Goal: Task Accomplishment & Management: Understand process/instructions

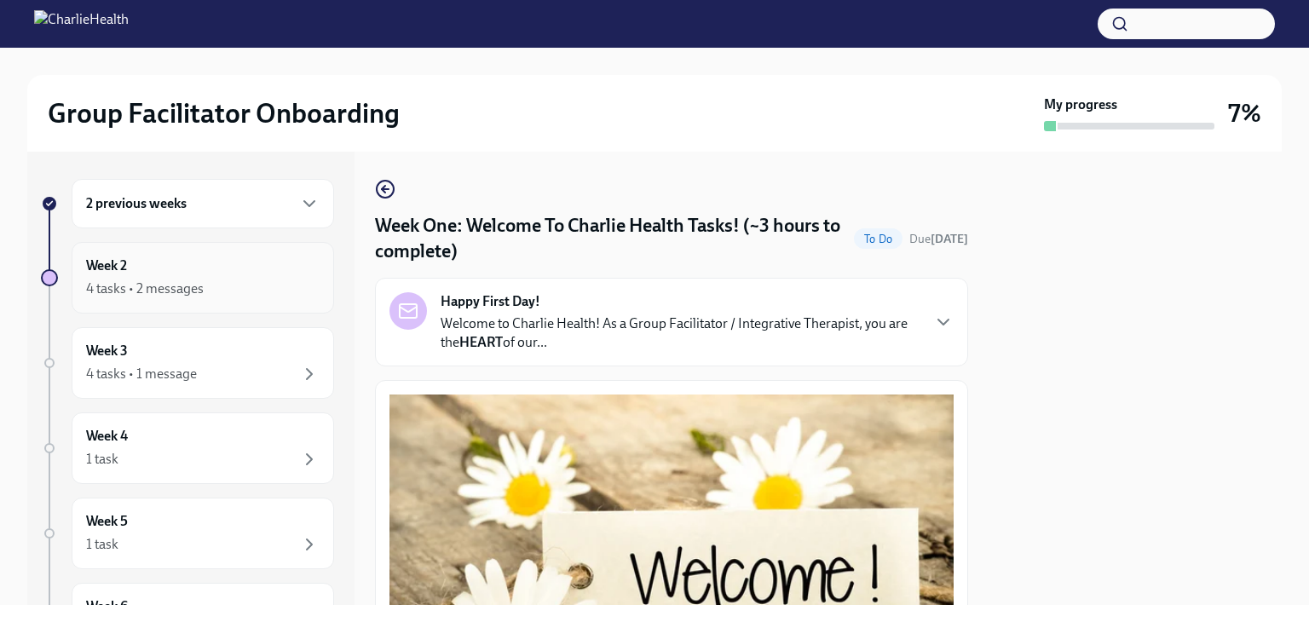
click at [195, 263] on div "Week 2 4 tasks • 2 messages" at bounding box center [203, 278] width 234 height 43
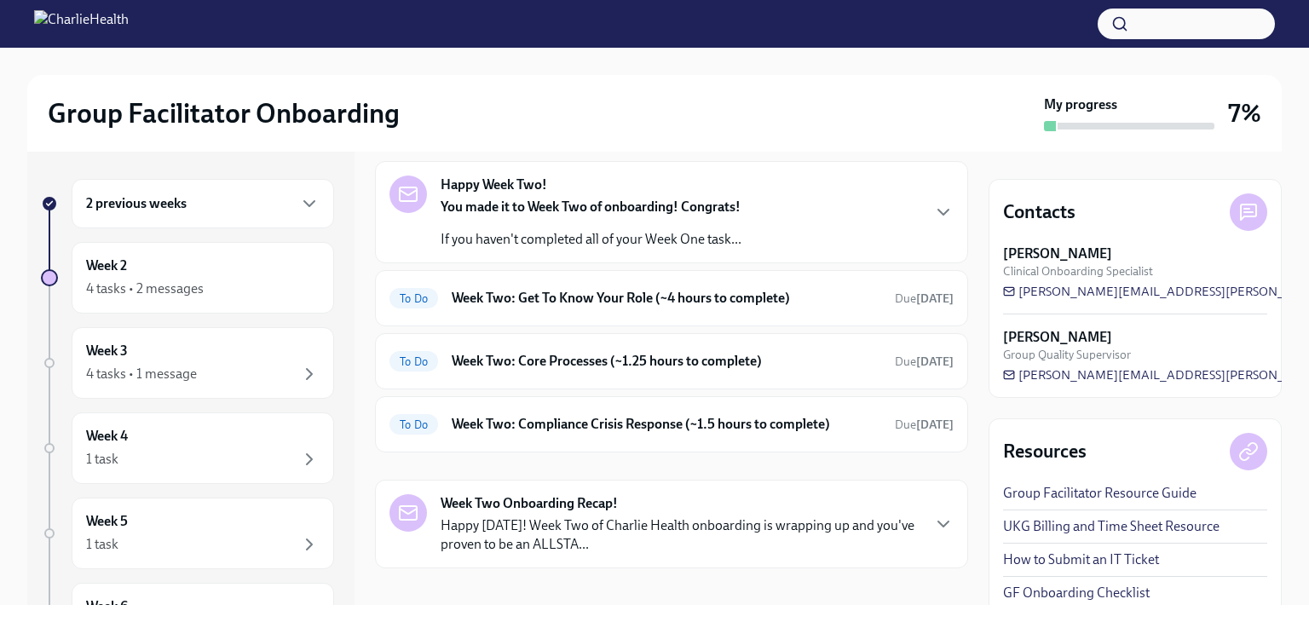
scroll to position [170, 0]
click at [776, 229] on div "Happy Week Two! You made it to Week Two of onboarding! Congrats! If you haven't…" at bounding box center [672, 211] width 564 height 73
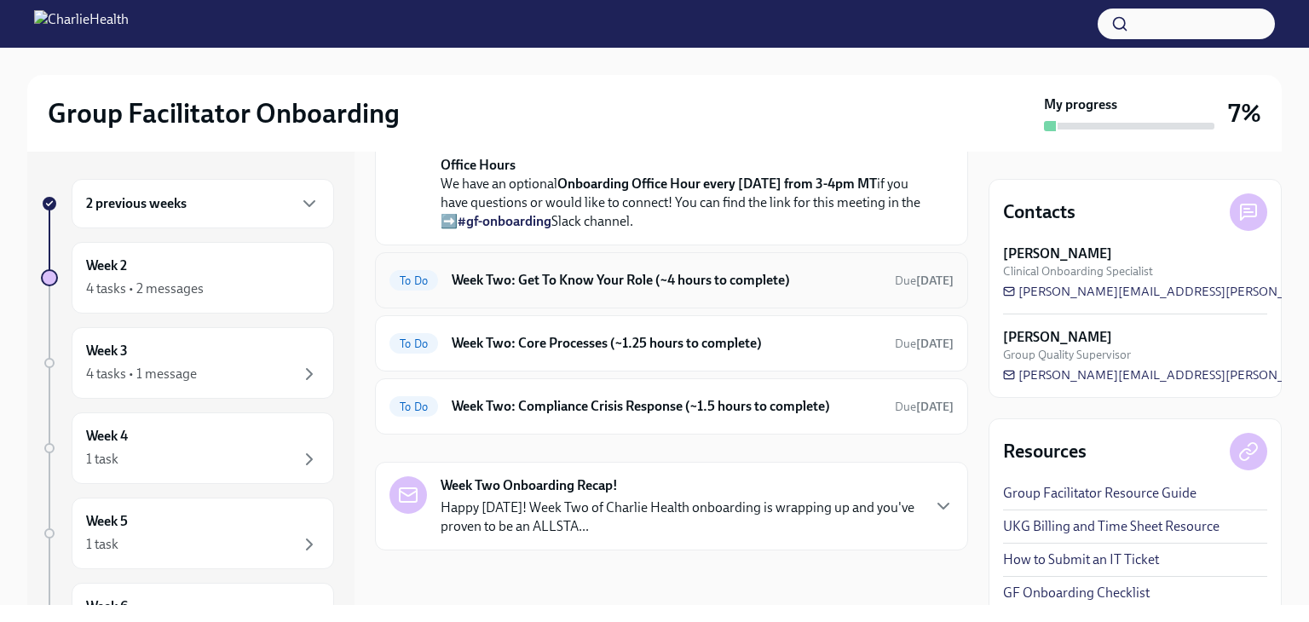
scroll to position [744, 0]
click at [733, 289] on h6 "Week Two: Get To Know Your Role (~4 hours to complete)" at bounding box center [667, 280] width 430 height 19
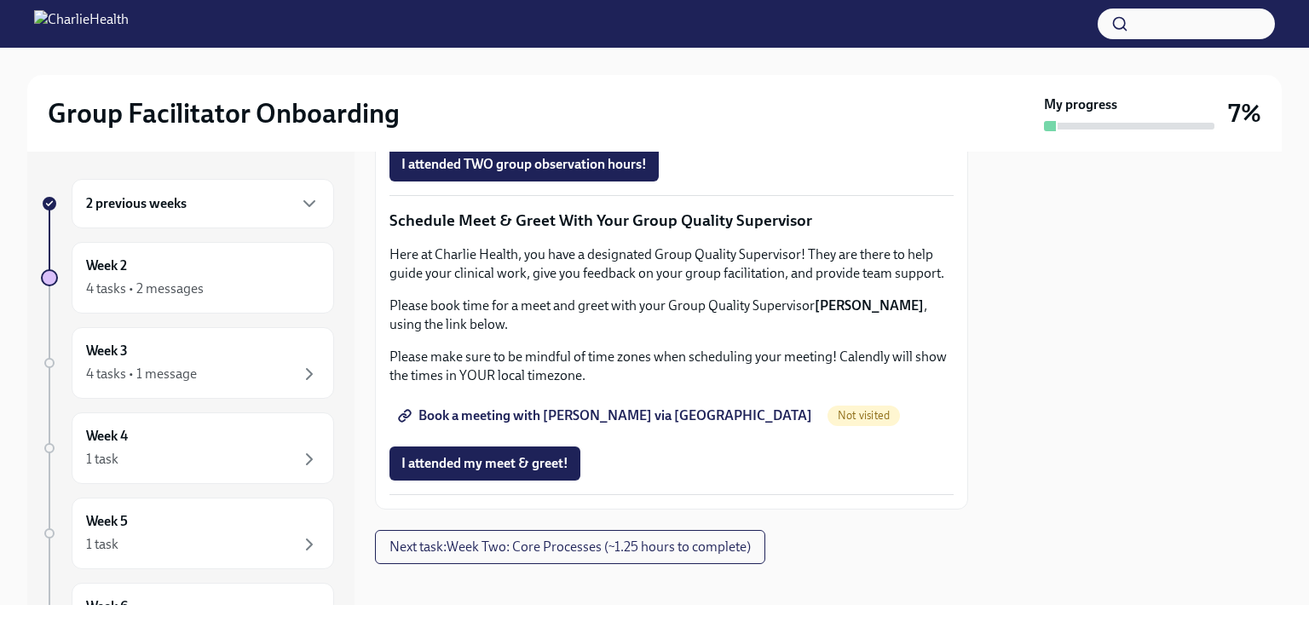
scroll to position [1278, 0]
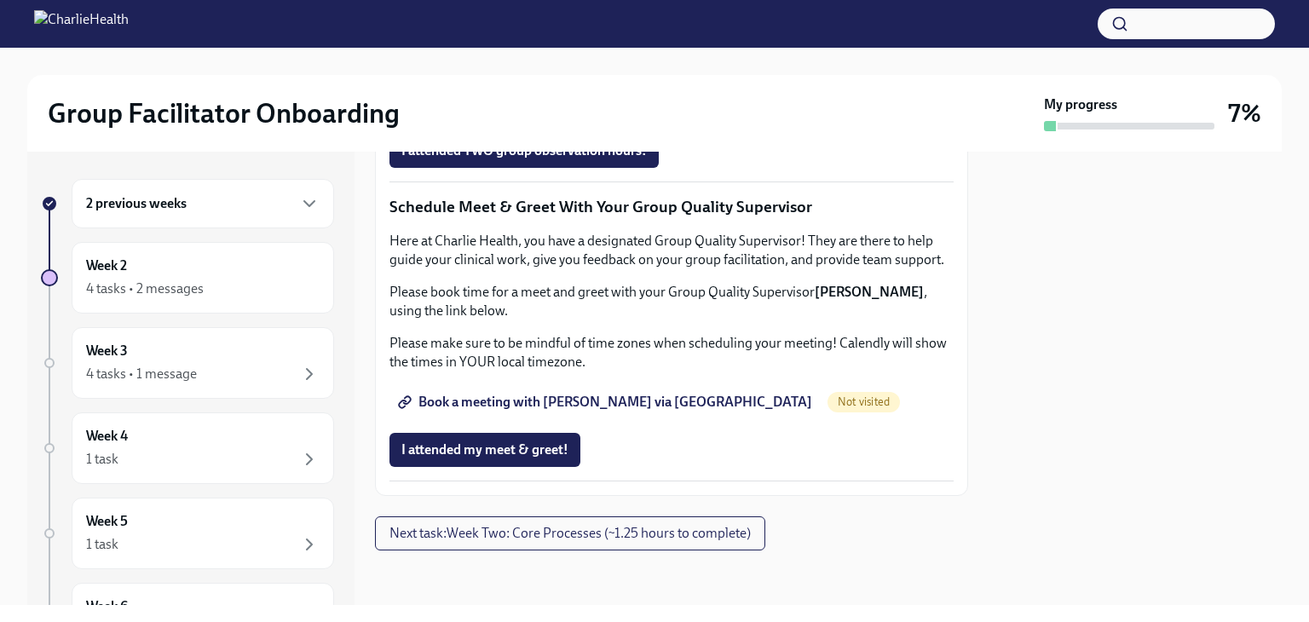
click at [589, 64] on span "Group Observation Instructions" at bounding box center [503, 55] width 205 height 17
click at [656, 112] on span "Complete this form to schedule your observations" at bounding box center [556, 103] width 310 height 17
click at [551, 444] on span "I attended my meet & greet!" at bounding box center [484, 449] width 167 height 17
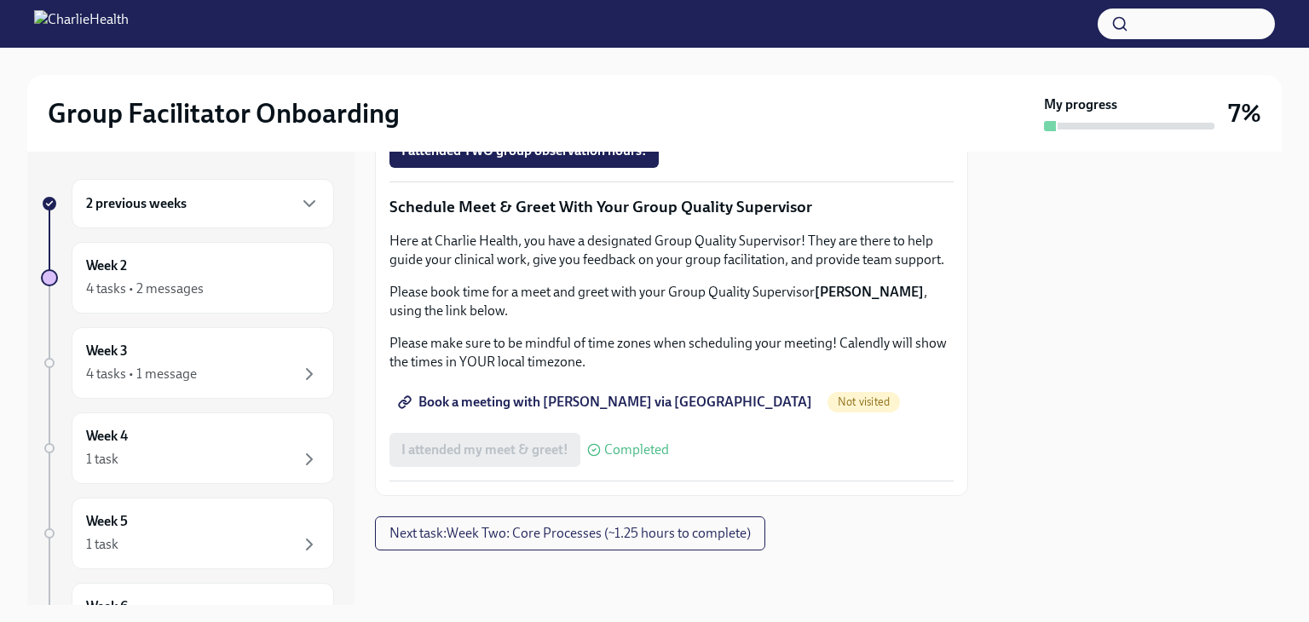
click at [614, 408] on span "Book a meeting with [PERSON_NAME] via [GEOGRAPHIC_DATA]" at bounding box center [606, 402] width 411 height 17
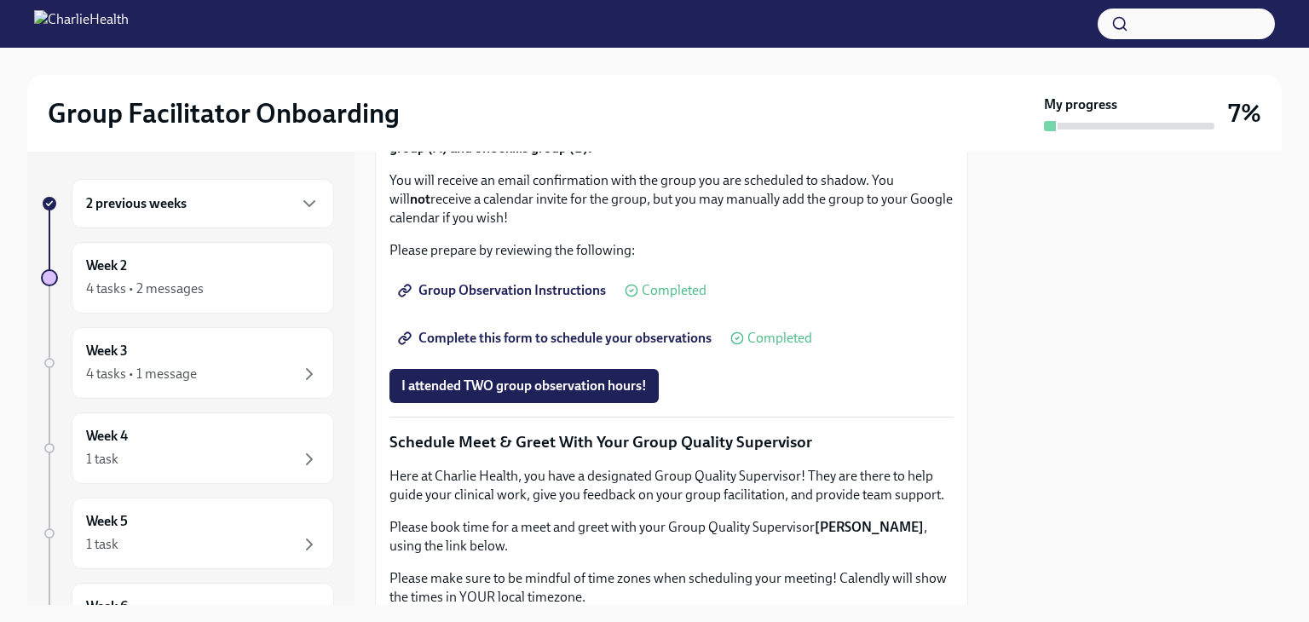
scroll to position [938, 0]
